Goal: Task Accomplishment & Management: Manage account settings

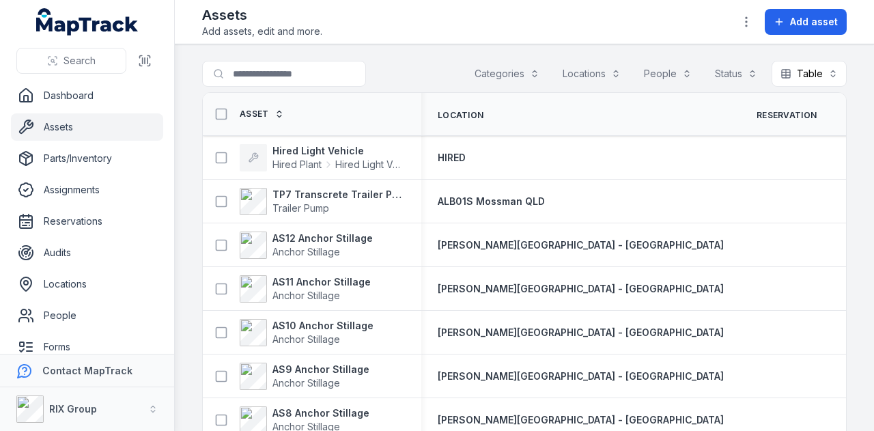
click at [332, 61] on input "Search for assets" at bounding box center [284, 74] width 164 height 26
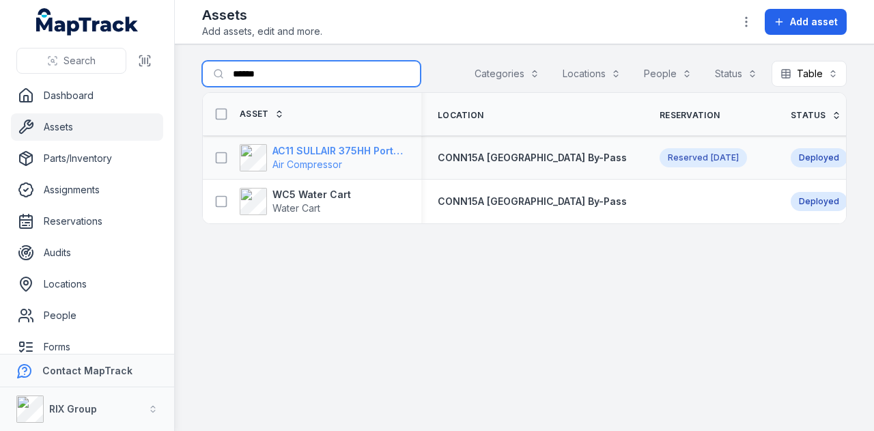
type input "******"
click at [362, 151] on strong "AC11 SULLAIR 375HH Portable Compressor" at bounding box center [339, 151] width 133 height 14
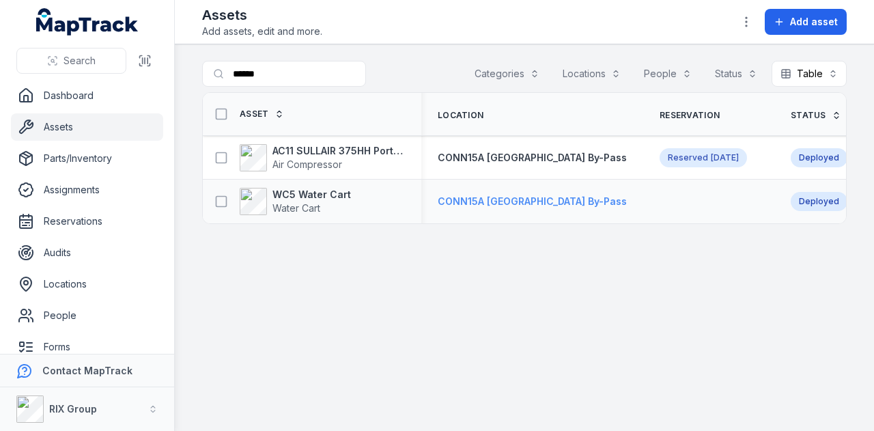
click at [471, 199] on span "CONN15A [GEOGRAPHIC_DATA] By-Pass" at bounding box center [532, 201] width 189 height 12
click at [294, 195] on strong "WC5 Water Cart" at bounding box center [312, 195] width 79 height 14
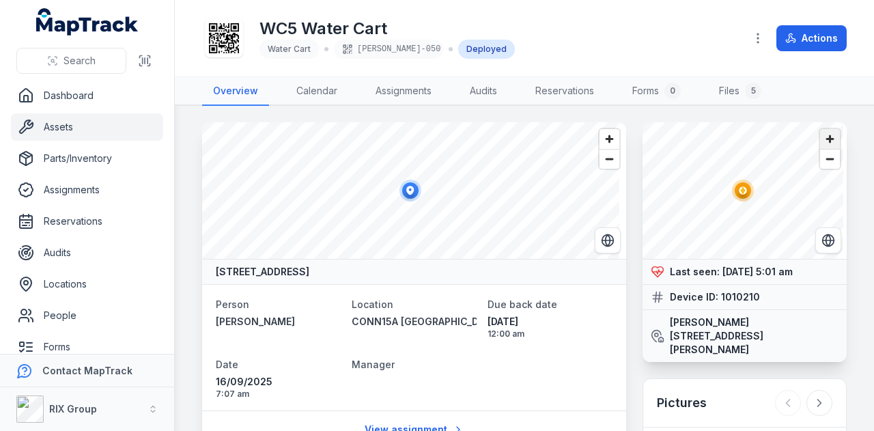
click at [825, 140] on span "Zoom in" at bounding box center [830, 139] width 20 height 20
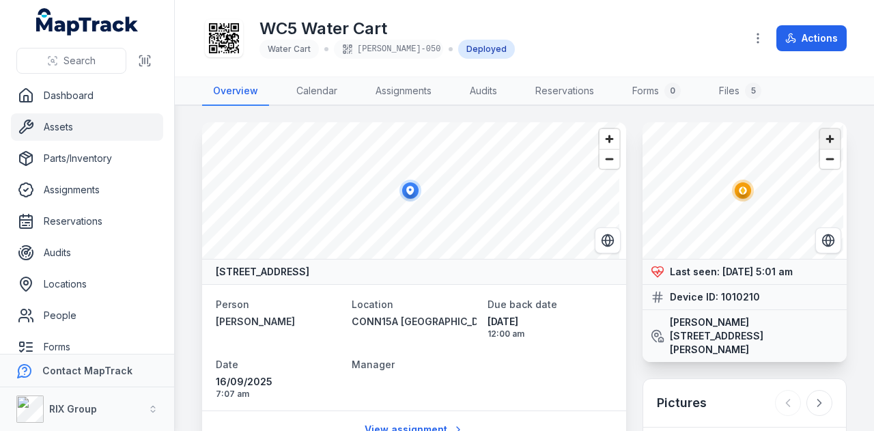
click at [825, 140] on span "Zoom in" at bounding box center [830, 139] width 20 height 20
click at [820, 164] on span "Zoom out" at bounding box center [830, 159] width 20 height 19
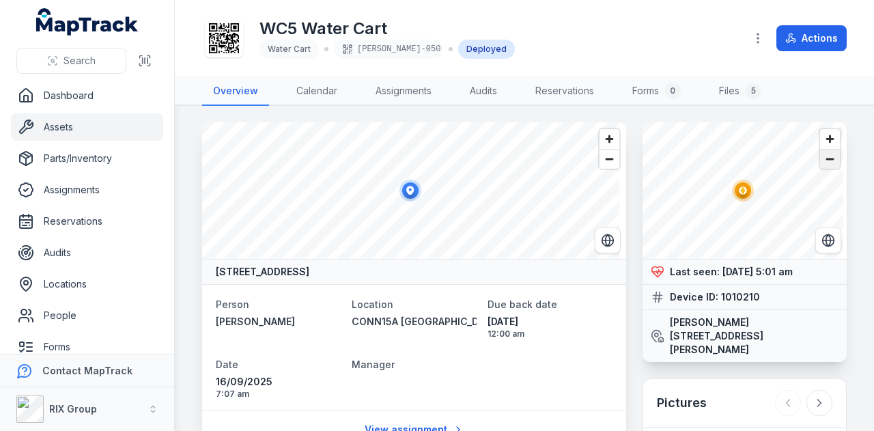
click at [820, 164] on span "Zoom out" at bounding box center [830, 159] width 20 height 19
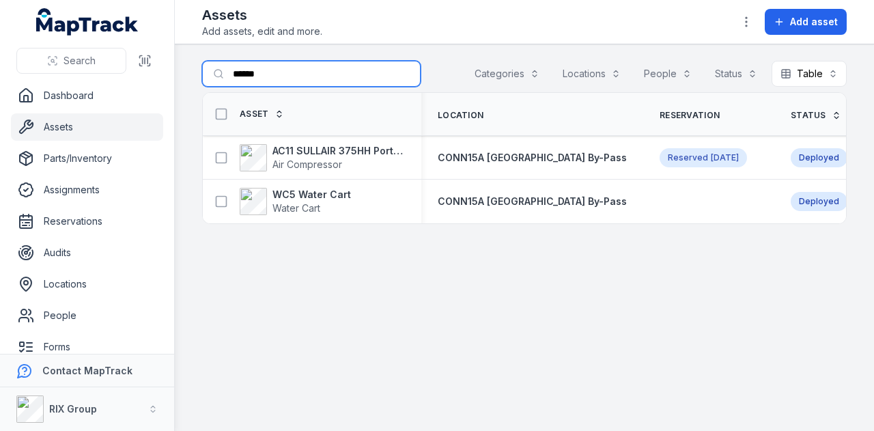
click at [301, 82] on input "******" at bounding box center [311, 74] width 219 height 26
type input "*"
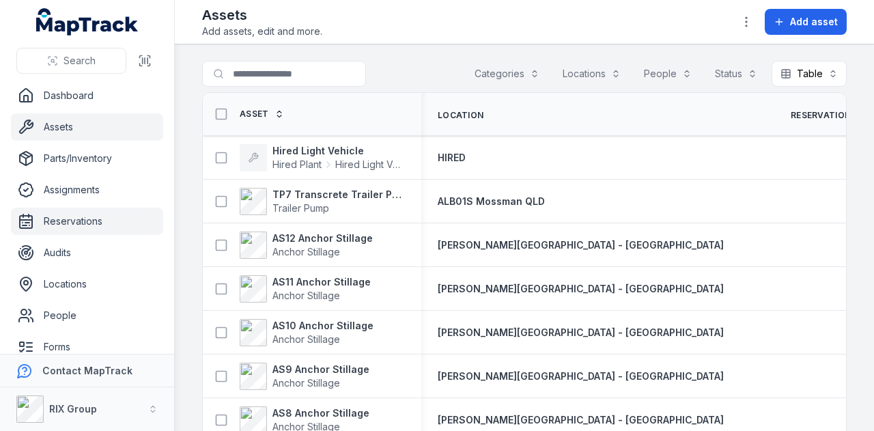
click at [53, 223] on link "Reservations" at bounding box center [87, 221] width 152 height 27
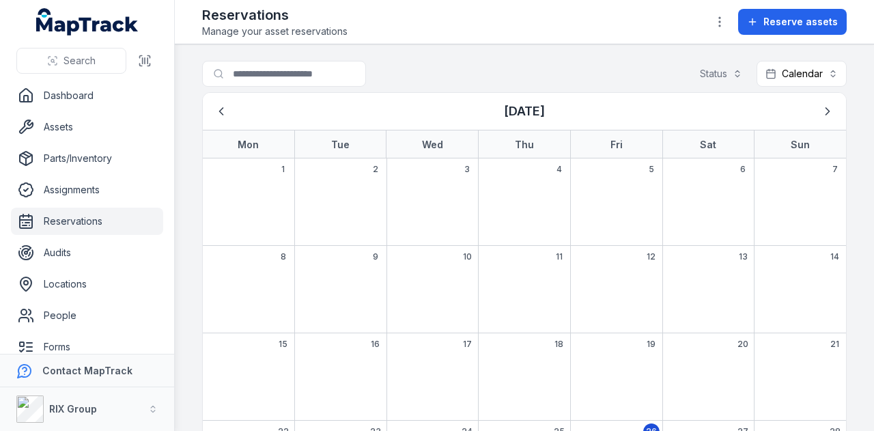
scroll to position [205, 0]
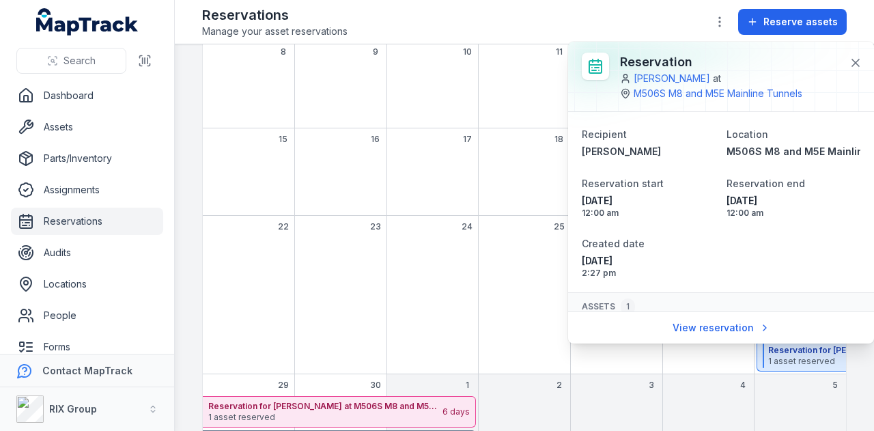
scroll to position [59, 0]
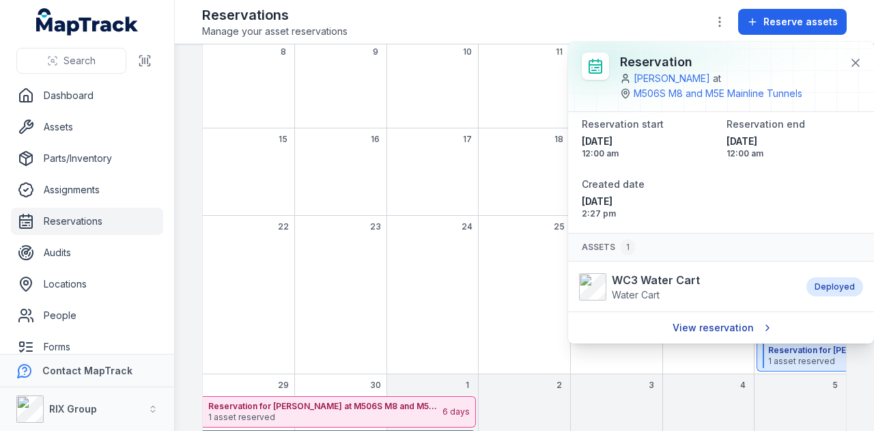
click at [732, 329] on link "View reservation" at bounding box center [721, 328] width 115 height 26
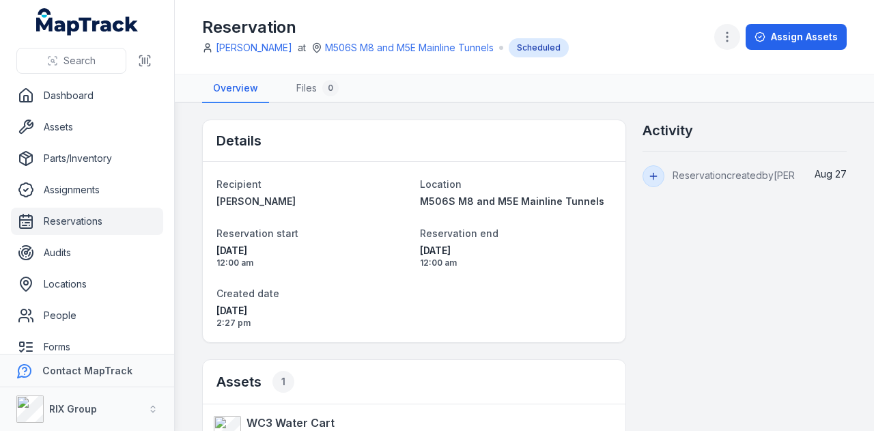
click at [730, 35] on icon "button" at bounding box center [728, 37] width 14 height 14
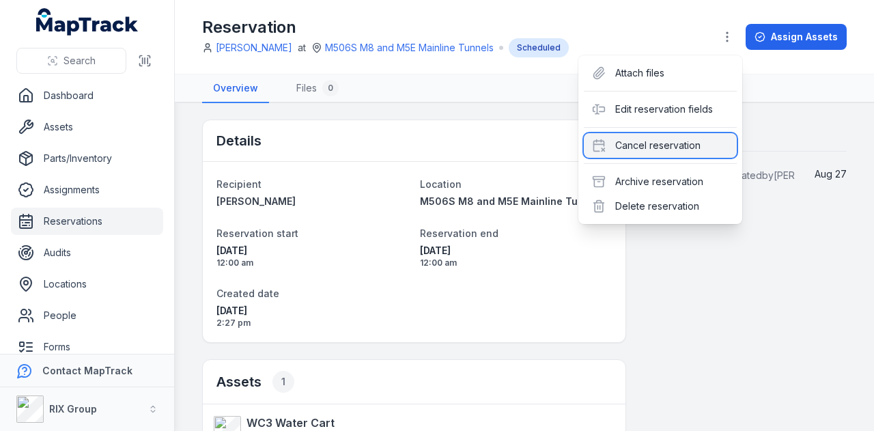
click at [706, 141] on div "Cancel reservation" at bounding box center [660, 145] width 153 height 25
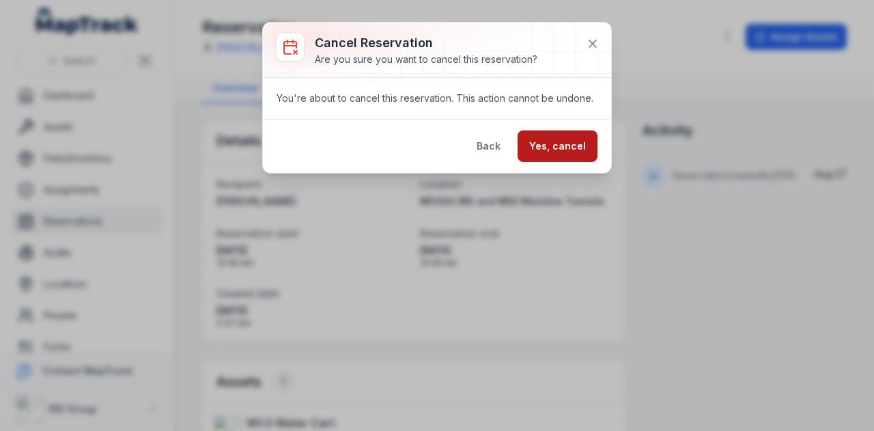
click at [578, 137] on button "Yes, cancel" at bounding box center [558, 145] width 80 height 31
